Goal: Information Seeking & Learning: Learn about a topic

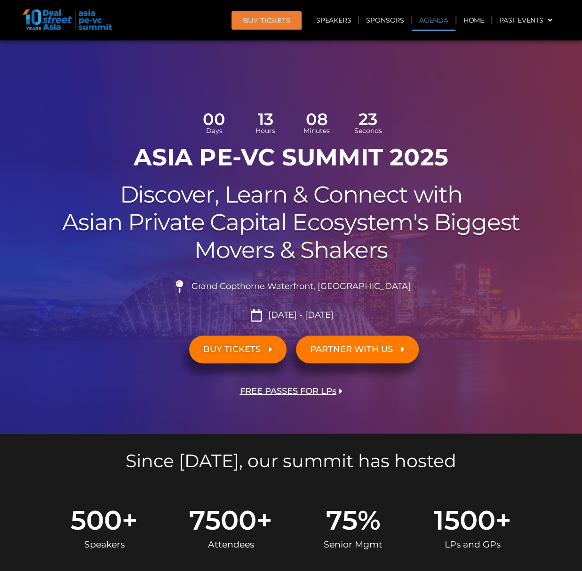
click at [442, 22] on link "Agenda" at bounding box center [433, 20] width 43 height 22
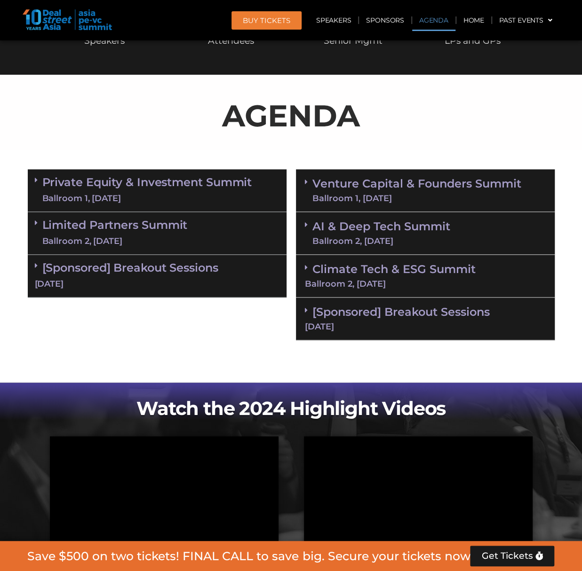
scroll to position [495, 0]
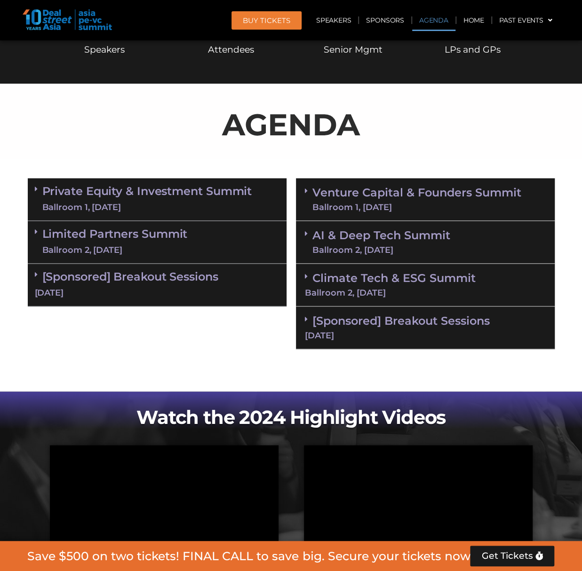
click at [144, 276] on link "[Sponsored] Breakout Sessions [DATE]" at bounding box center [157, 284] width 245 height 29
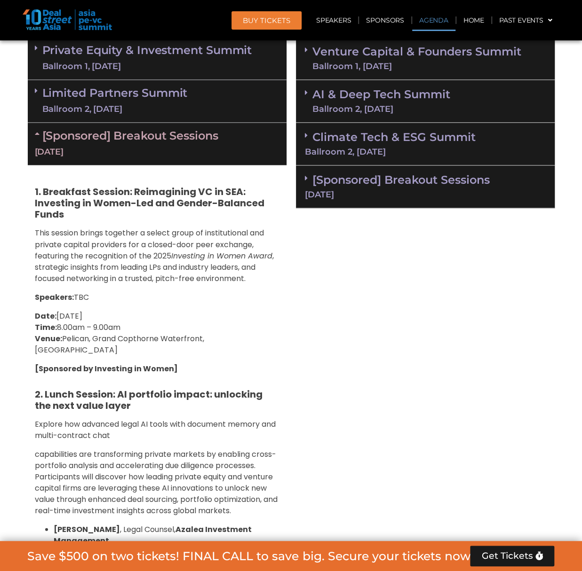
scroll to position [589, 0]
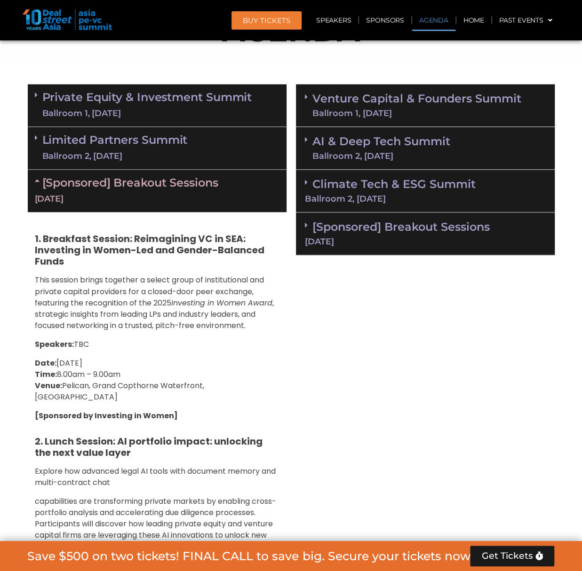
click at [123, 95] on link "Private Equity & Investment Summit Ballroom 1, [DATE]" at bounding box center [147, 105] width 210 height 28
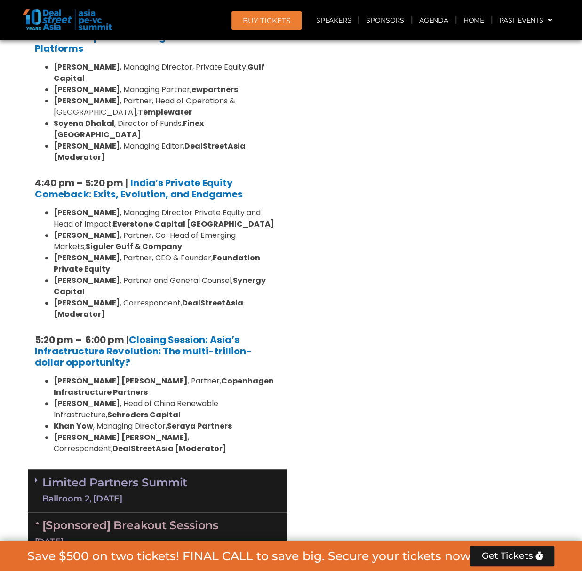
scroll to position [1765, 0]
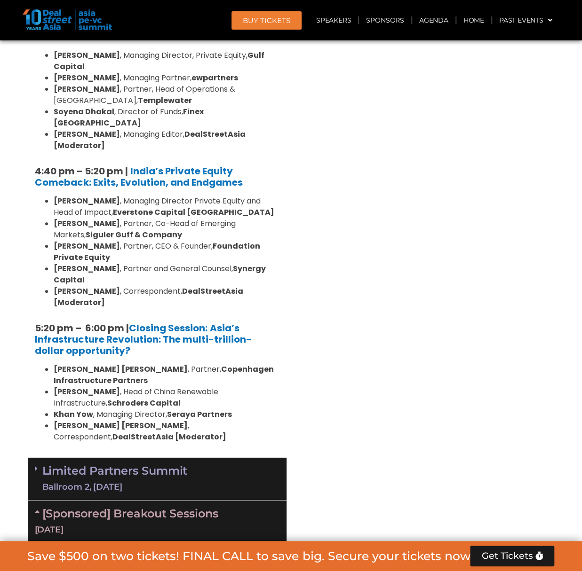
click at [126, 465] on link "Limited Partners [GEOGRAPHIC_DATA] 2, [DATE]" at bounding box center [114, 479] width 145 height 28
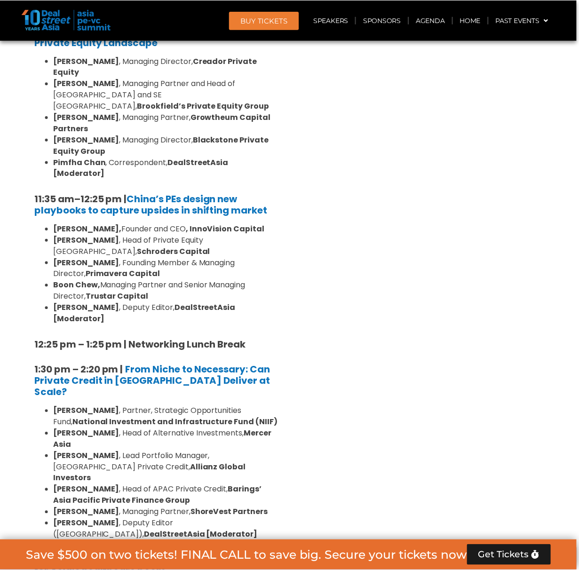
scroll to position [1013, 0]
